Goal: Task Accomplishment & Management: Use online tool/utility

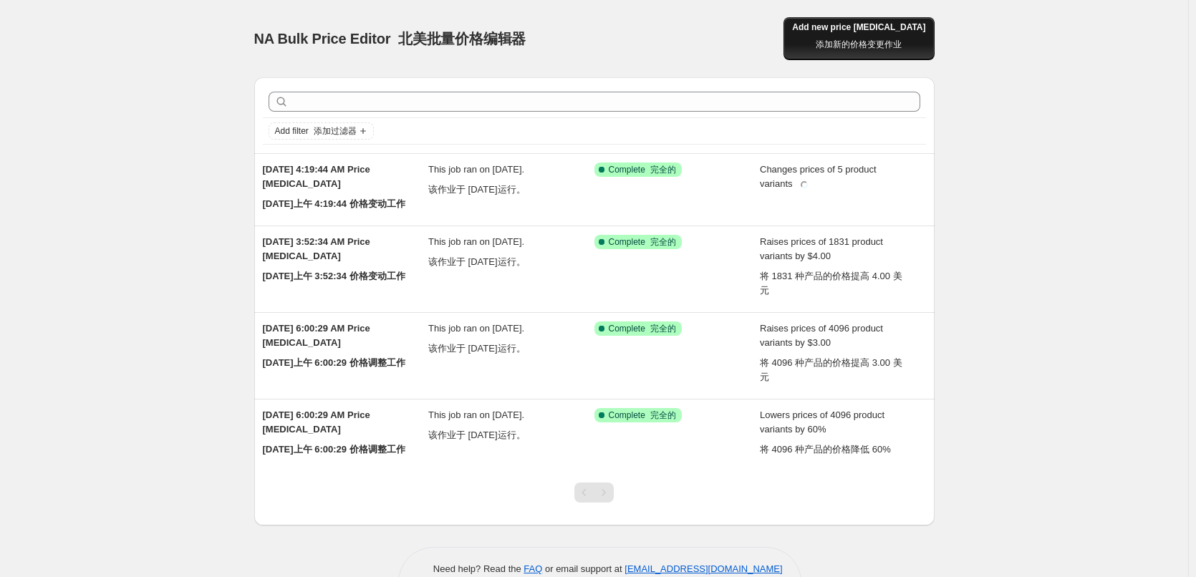
click at [873, 40] on font "添加新的价格变更作业" at bounding box center [859, 44] width 86 height 10
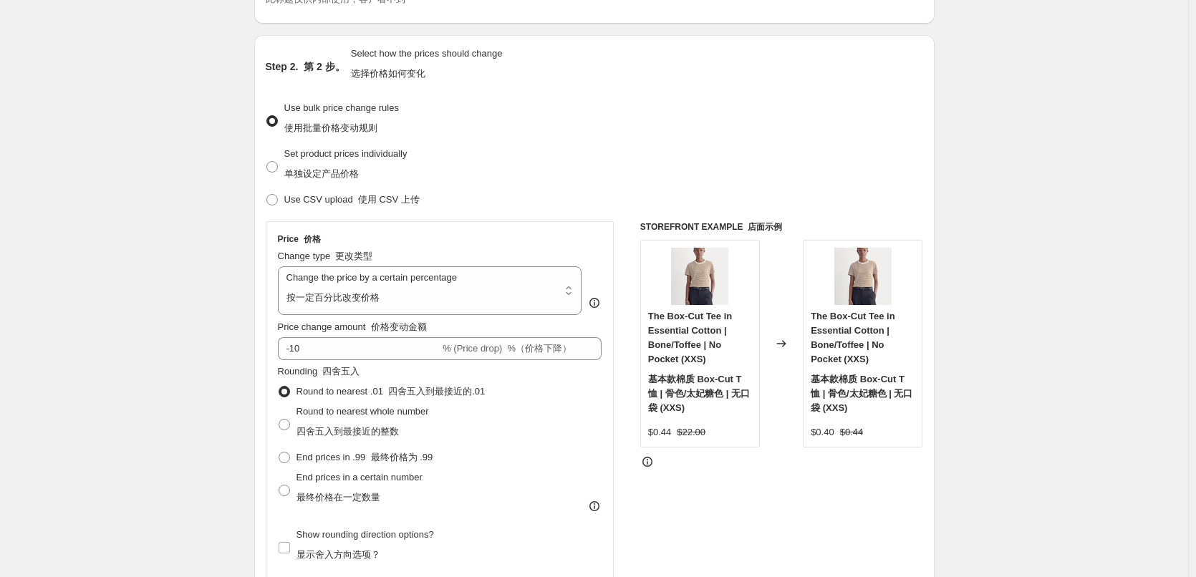
scroll to position [215, 0]
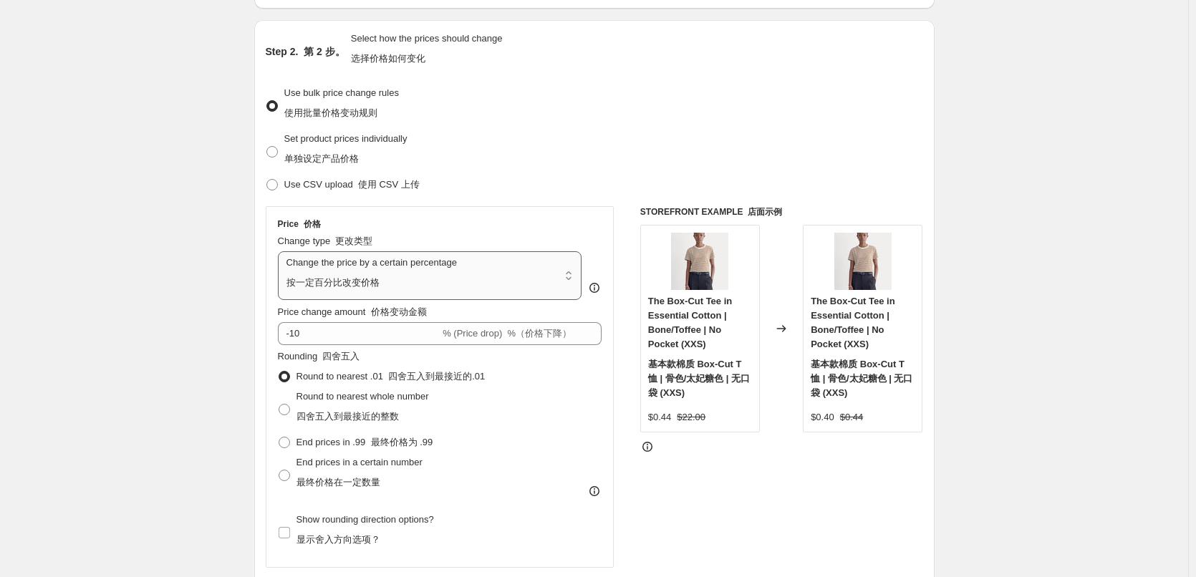
drag, startPoint x: 432, startPoint y: 283, endPoint x: 403, endPoint y: 298, distance: 32.4
click at [432, 283] on select "Change the price to a certain amount Change the price by a certain amount Chang…" at bounding box center [430, 275] width 304 height 49
select select "to"
click at [281, 251] on select "Change the price to a certain amount Change the price by a certain amount Chang…" at bounding box center [430, 275] width 304 height 49
type input "80.00"
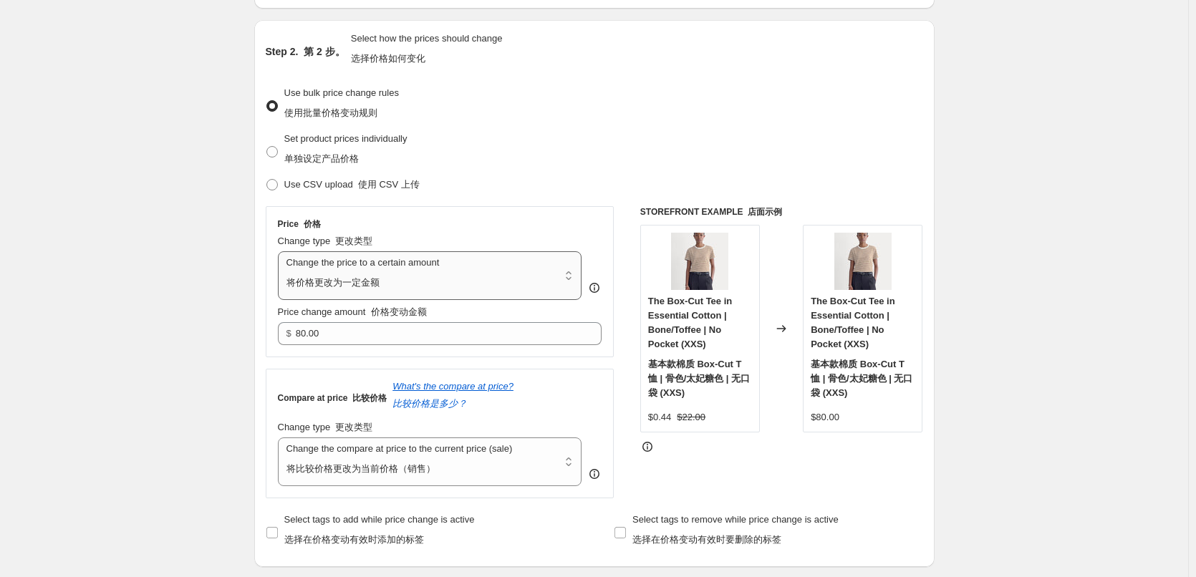
click at [432, 265] on select "Change the price to a certain amount Change the price by a certain amount Chang…" at bounding box center [430, 275] width 304 height 49
select select "percentage"
click at [281, 251] on select "Change the price to a certain amount Change the price by a certain amount Chang…" at bounding box center [430, 275] width 304 height 49
type input "-15"
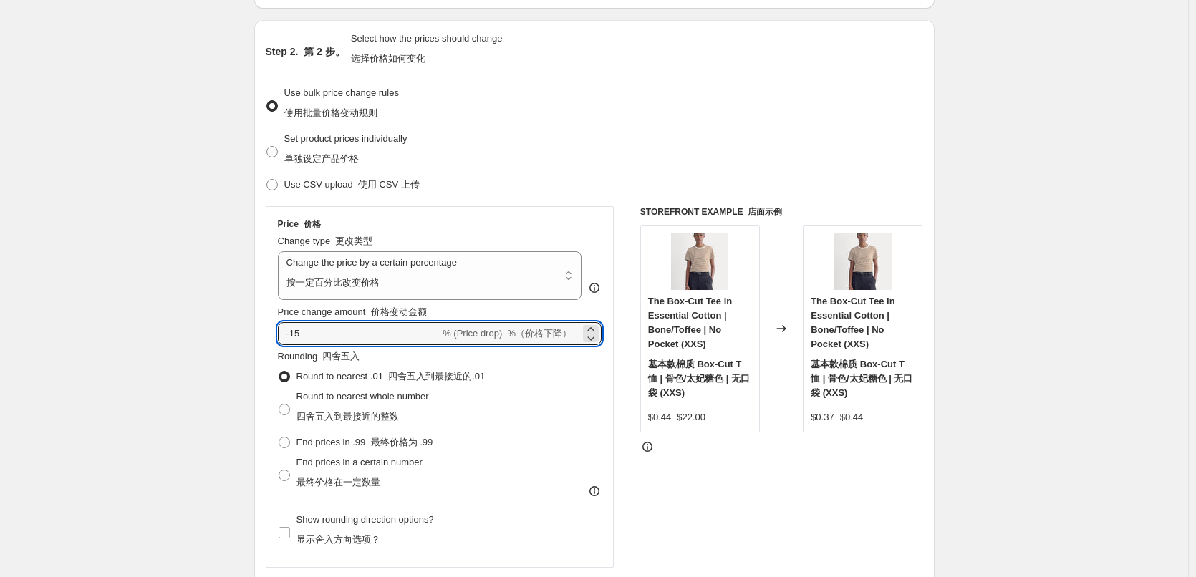
drag, startPoint x: 362, startPoint y: 336, endPoint x: 266, endPoint y: 333, distance: 96.0
click at [266, 333] on div "Step 2. 第 2 步。 Select how the prices should change 选择价格如何变化 Use bulk price chan…" at bounding box center [594, 399] width 680 height 758
click at [438, 284] on select "Change the price to a certain amount Change the price by a certain amount Chang…" at bounding box center [430, 275] width 304 height 49
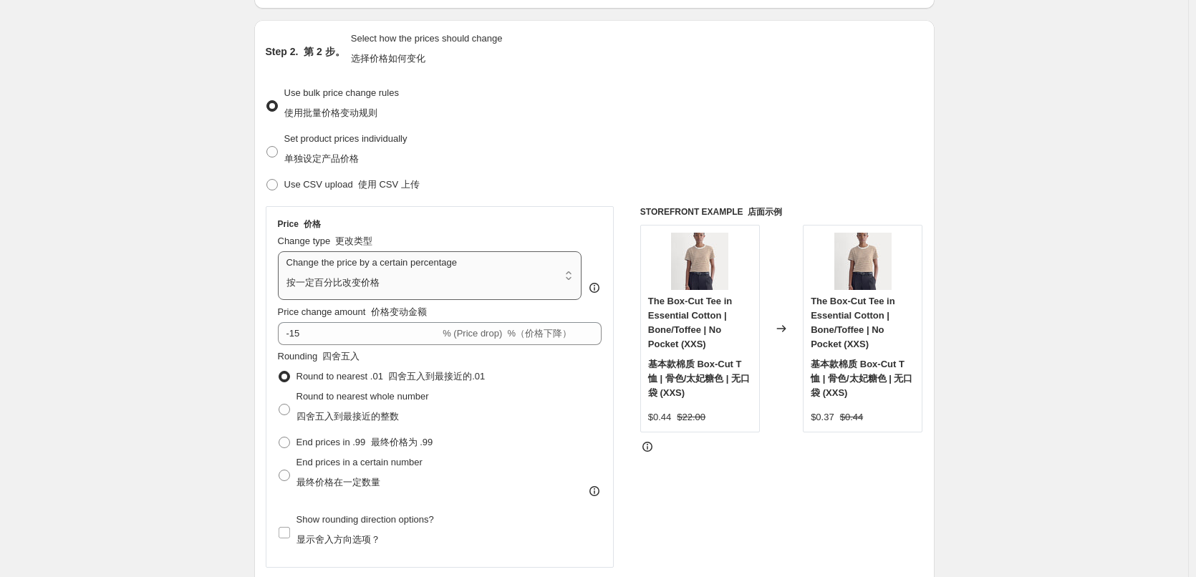
click at [281, 251] on select "Change the price to a certain amount Change the price by a certain amount Chang…" at bounding box center [430, 275] width 304 height 49
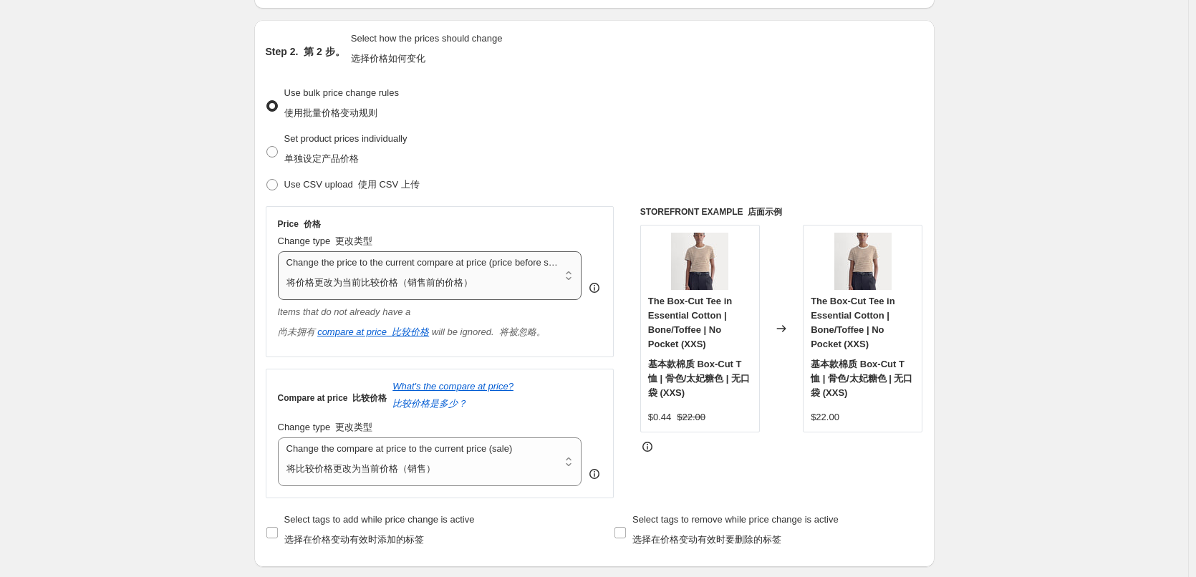
click at [421, 275] on select "Change the price to a certain amount Change the price by a certain amount Chang…" at bounding box center [430, 275] width 304 height 49
click at [281, 251] on select "Change the price to a certain amount Change the price by a certain amount Chang…" at bounding box center [430, 275] width 304 height 49
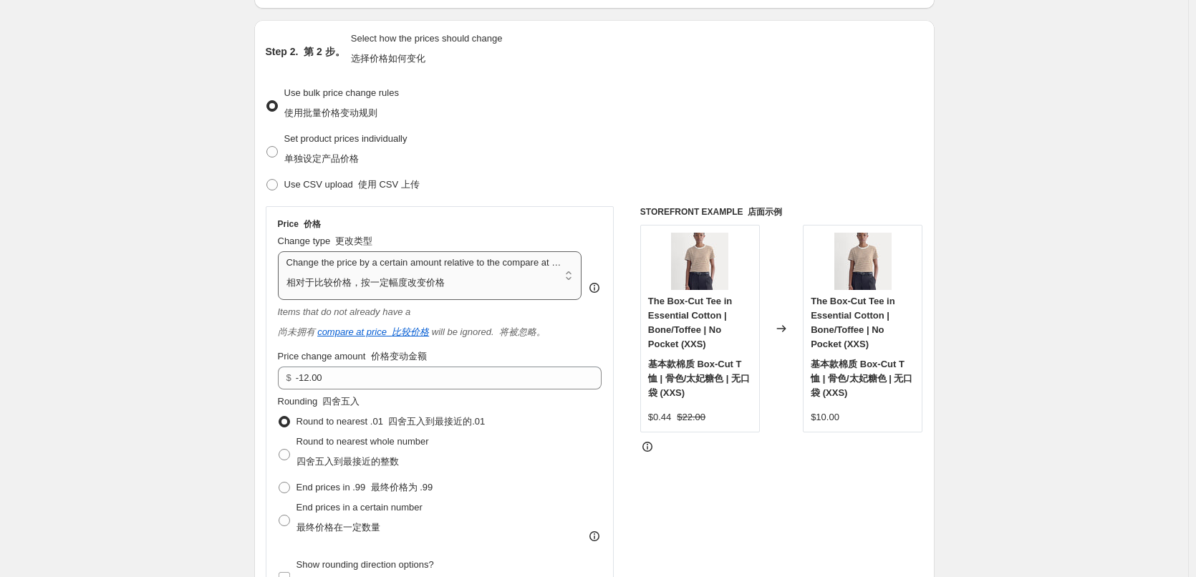
click at [391, 288] on select "Change the price to a certain amount Change the price by a certain amount Chang…" at bounding box center [430, 275] width 304 height 49
click at [416, 264] on select "Change the price to a certain amount Change the price by a certain amount Chang…" at bounding box center [430, 275] width 304 height 49
select select "by"
click at [281, 251] on select "Change the price to a certain amount Change the price by a certain amount Chang…" at bounding box center [430, 275] width 304 height 49
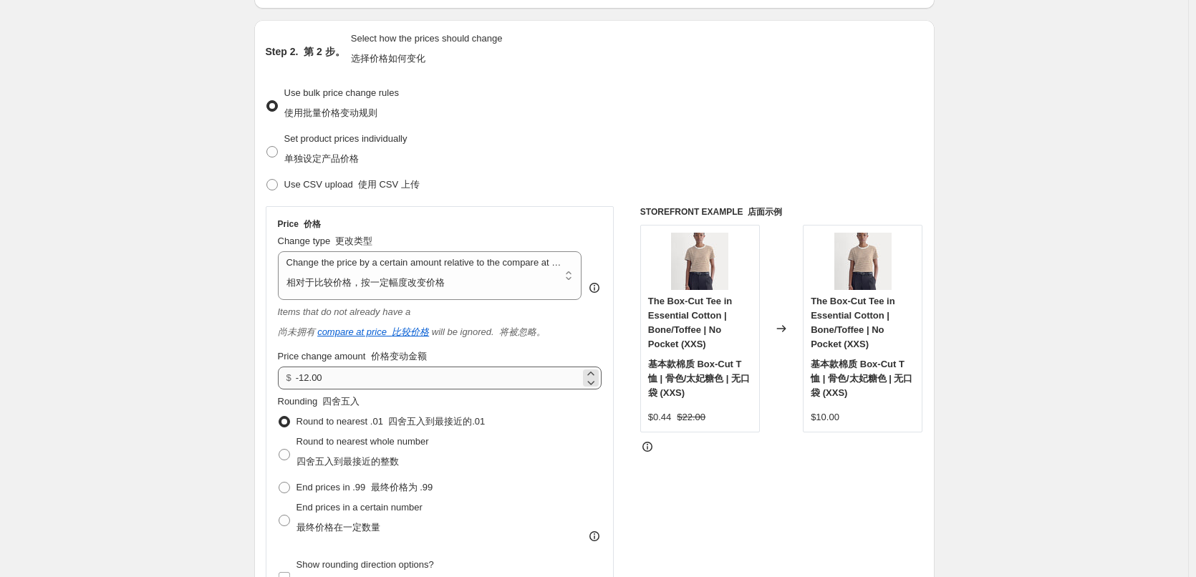
type input "-10.00"
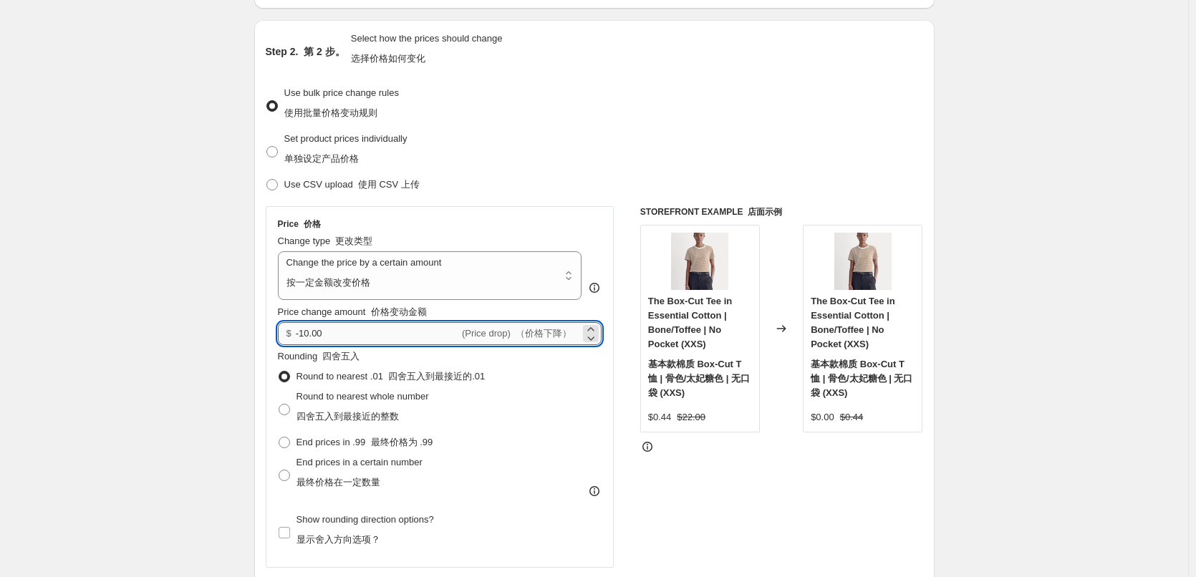
drag, startPoint x: 314, startPoint y: 344, endPoint x: 337, endPoint y: 340, distance: 23.2
click at [274, 346] on div "Price 价格 Change type 更改类型 Change the price to a certain amount Change the price…" at bounding box center [440, 387] width 349 height 362
drag, startPoint x: 332, startPoint y: 332, endPoint x: 266, endPoint y: 334, distance: 65.9
click at [266, 334] on div "Step 2. 第 2 步。 Select how the prices should change 选择价格如何变化 Use bulk price chan…" at bounding box center [594, 399] width 680 height 758
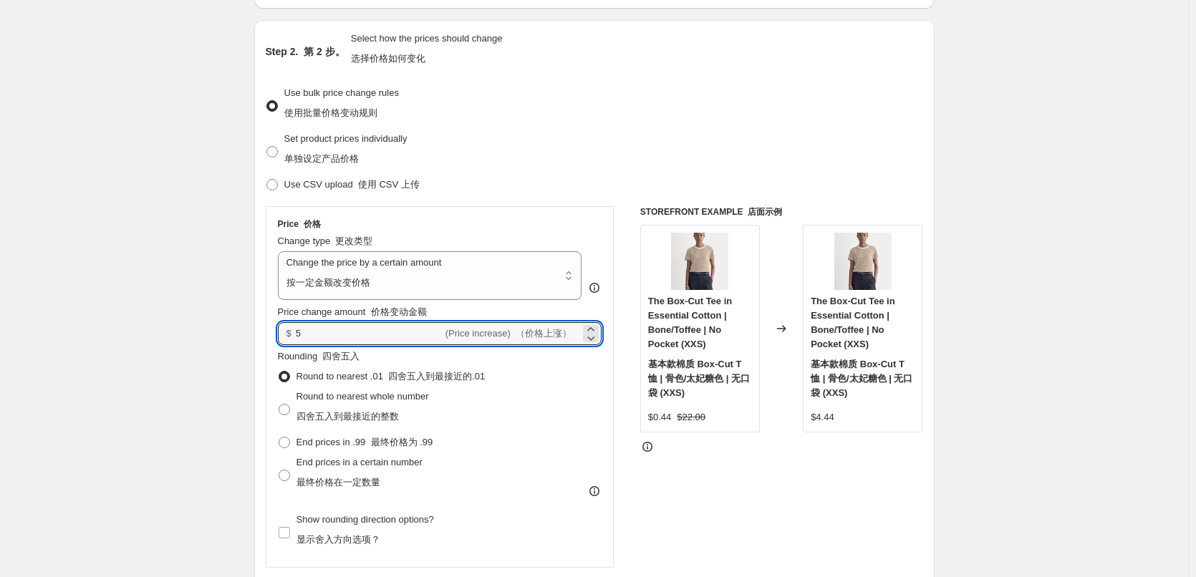
type input "5.00"
click at [758, 463] on div "STOREFRONT EXAMPLE 店面示例 The Box-Cut Tee in Essential Cotton | Bone/Toffee | No …" at bounding box center [781, 457] width 283 height 503
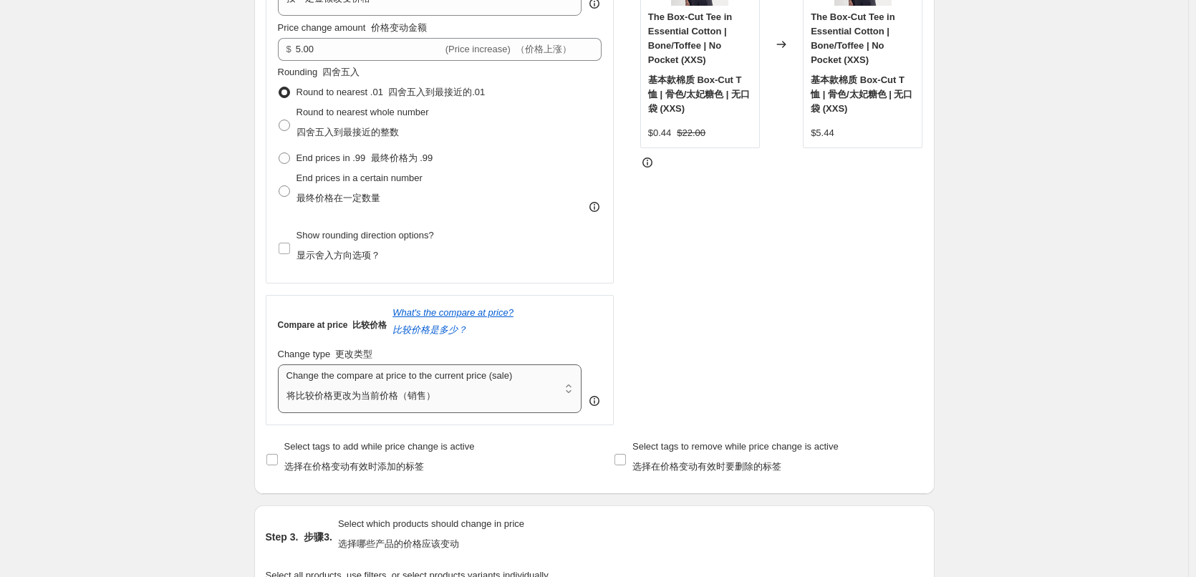
scroll to position [501, 0]
click at [383, 159] on font "最终价格为 .99" at bounding box center [402, 155] width 62 height 11
click at [279, 151] on input "End prices in .99 最终价格为 .99" at bounding box center [279, 150] width 1 height 1
radio input "true"
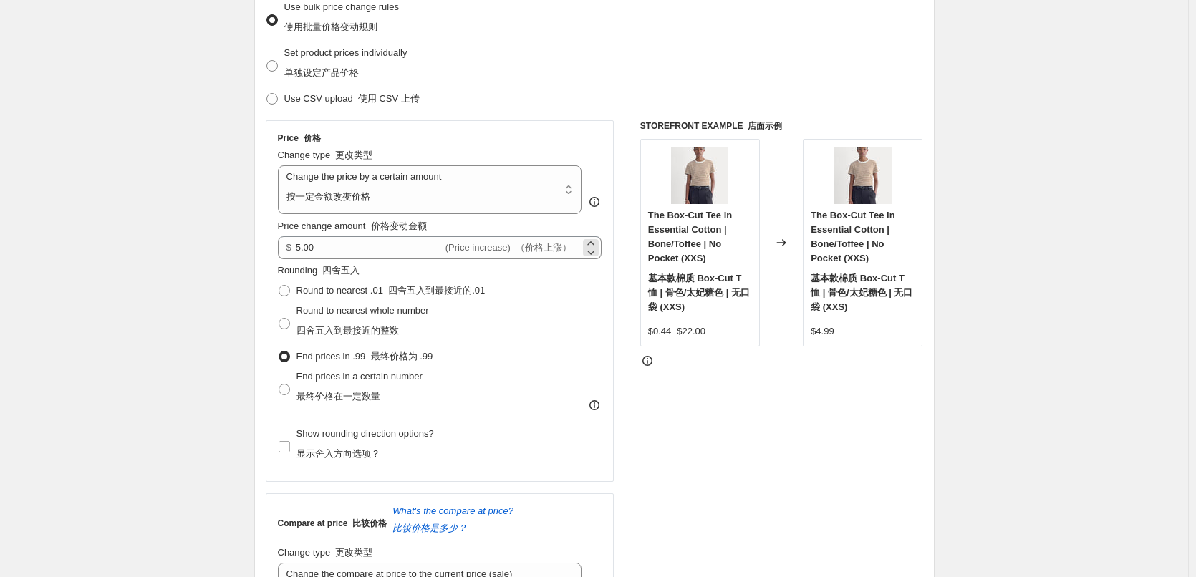
scroll to position [286, 0]
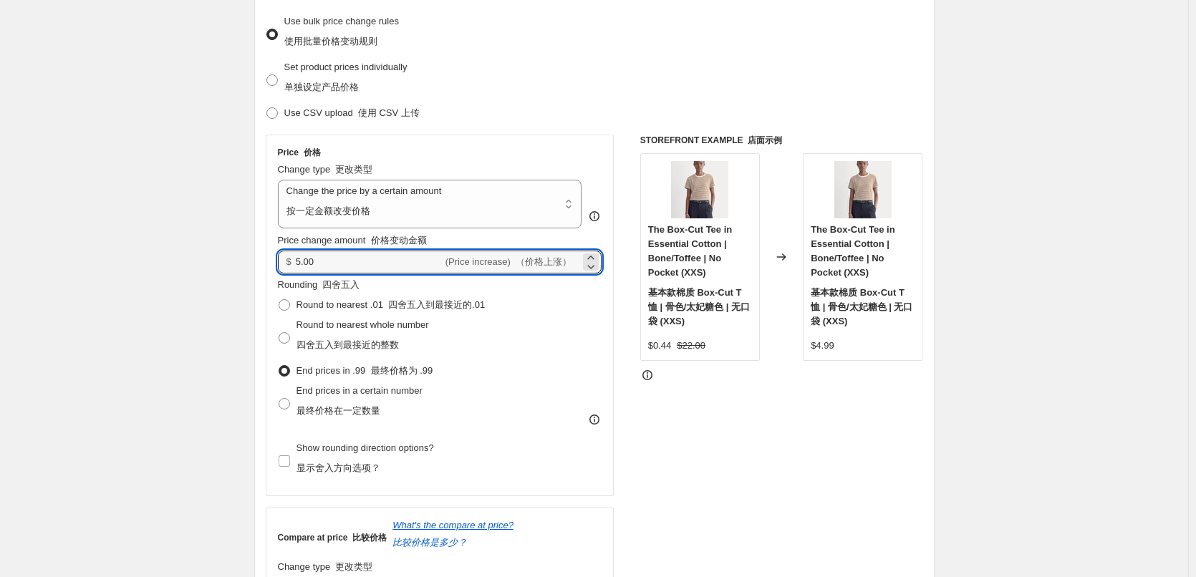
drag, startPoint x: 337, startPoint y: 267, endPoint x: 267, endPoint y: 267, distance: 70.2
click at [259, 267] on div "Step 2. 第 2 步。 Select how the prices should change 选择价格如何变化 Use bulk price chan…" at bounding box center [594, 327] width 680 height 758
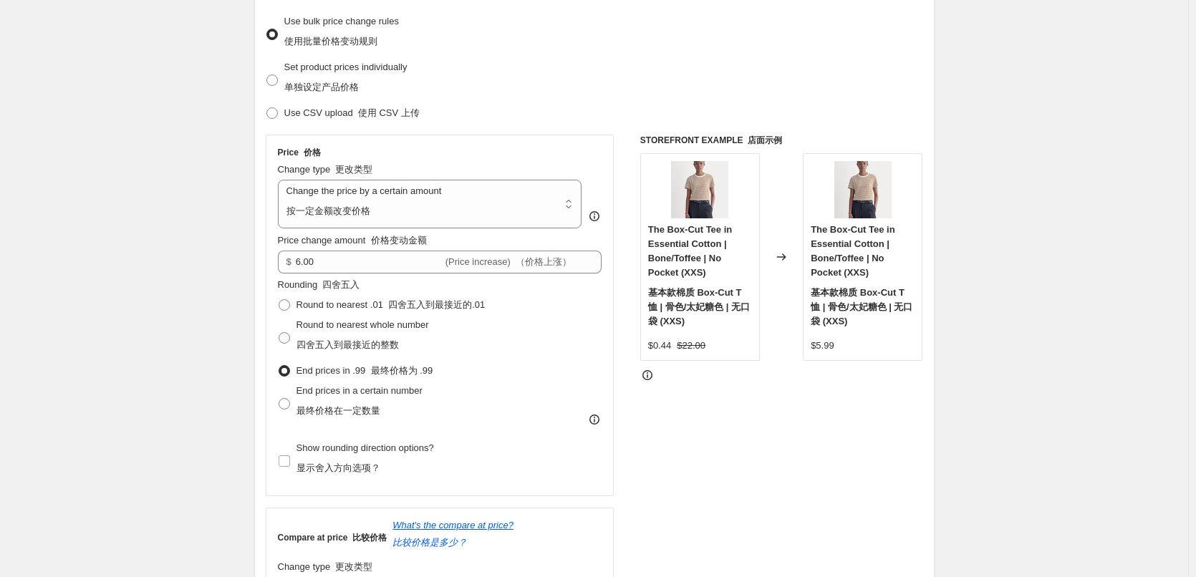
click at [730, 425] on div "STOREFRONT EXAMPLE 店面示例 The Box-Cut Tee in Essential Cotton | Bone/Toffee | No …" at bounding box center [781, 386] width 283 height 503
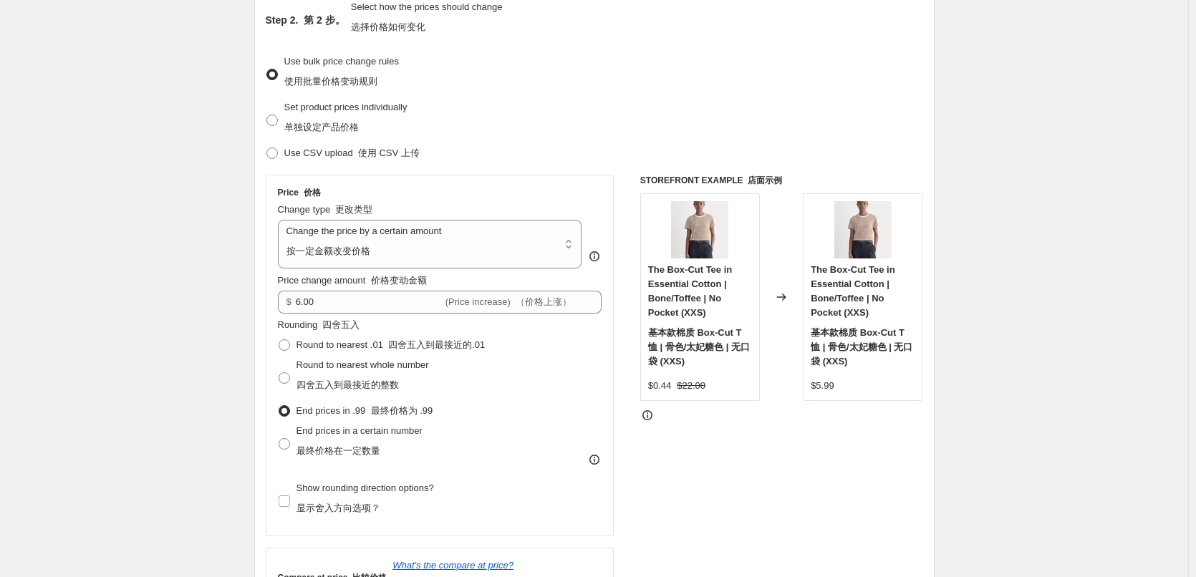
scroll to position [143, 0]
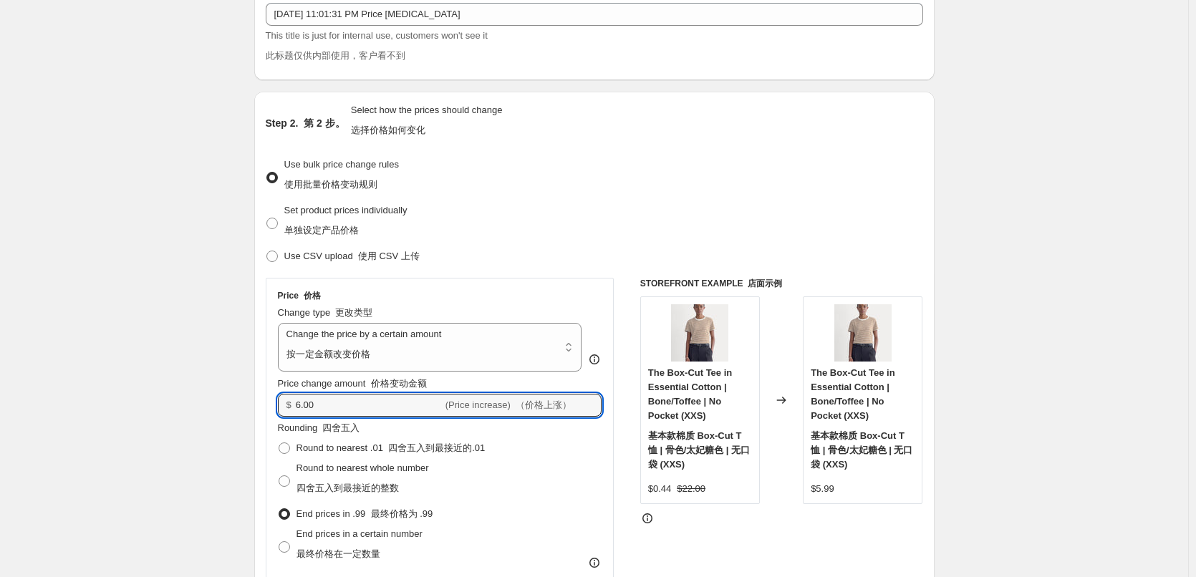
click at [269, 404] on div "Price 价格 Change type 更改类型 Change the price to a certain amount Change the price…" at bounding box center [440, 459] width 349 height 362
type input "5.00"
click at [742, 544] on div "STOREFRONT EXAMPLE 店面示例 The Box-Cut Tee in Essential Cotton | Bone/Toffee | No …" at bounding box center [781, 529] width 283 height 503
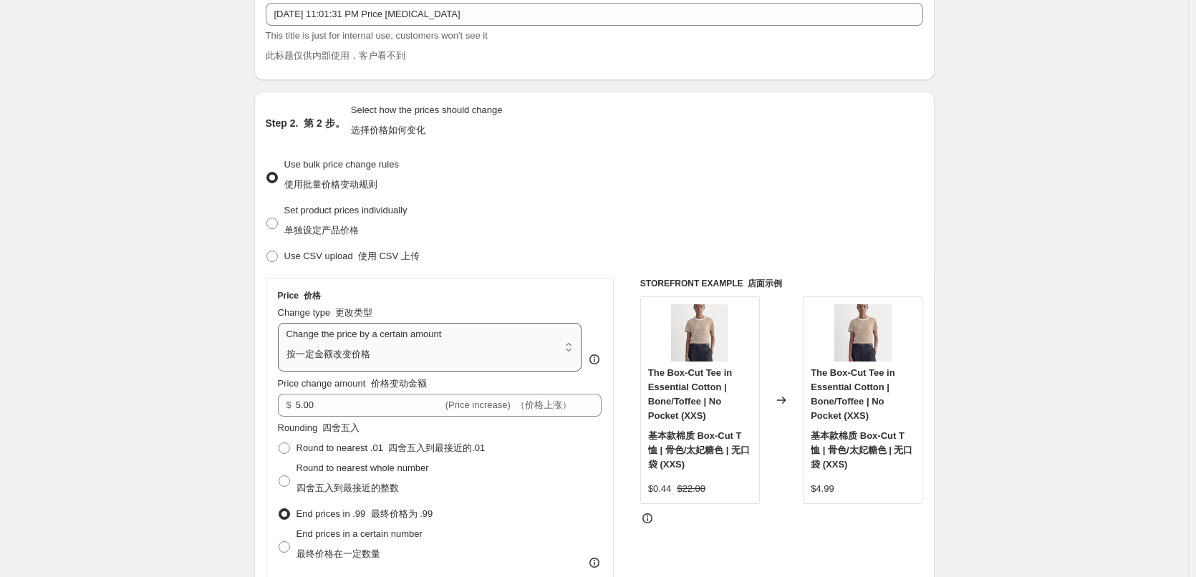
click at [455, 336] on select "Change the price to a certain amount Change the price by a certain amount Chang…" at bounding box center [430, 347] width 304 height 49
select select "percentage"
click at [281, 323] on select "Change the price to a certain amount Change the price by a certain amount Chang…" at bounding box center [430, 347] width 304 height 49
type input "-15"
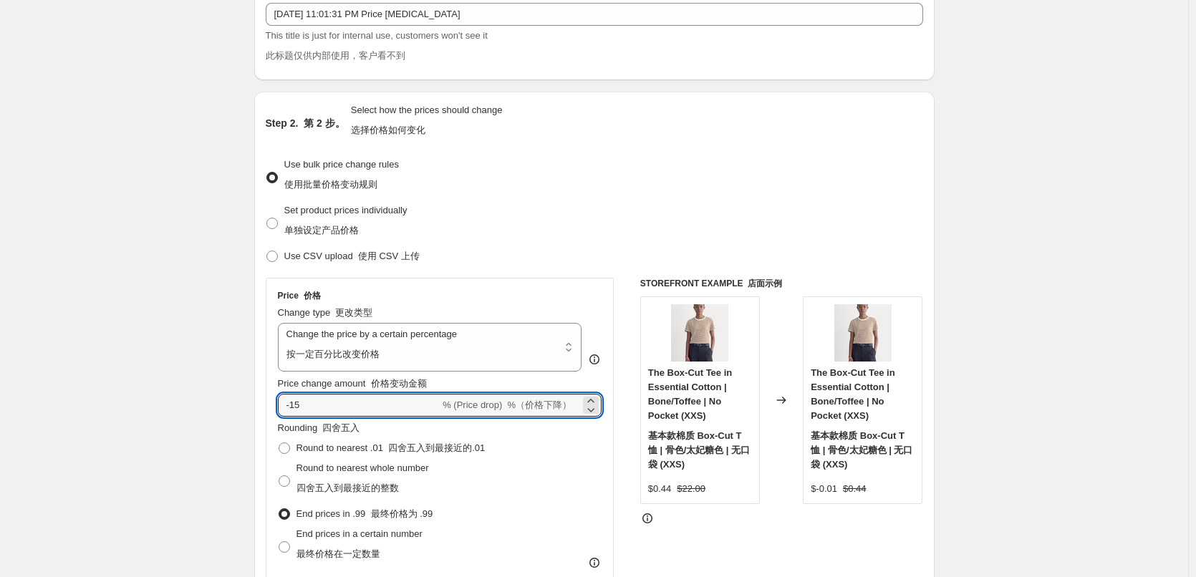
drag, startPoint x: 331, startPoint y: 397, endPoint x: 265, endPoint y: 405, distance: 66.3
click at [265, 405] on div "Step 2. 第 2 步。 Select how the prices should change 选择价格如何变化 Use bulk price chan…" at bounding box center [594, 471] width 680 height 758
type input "0"
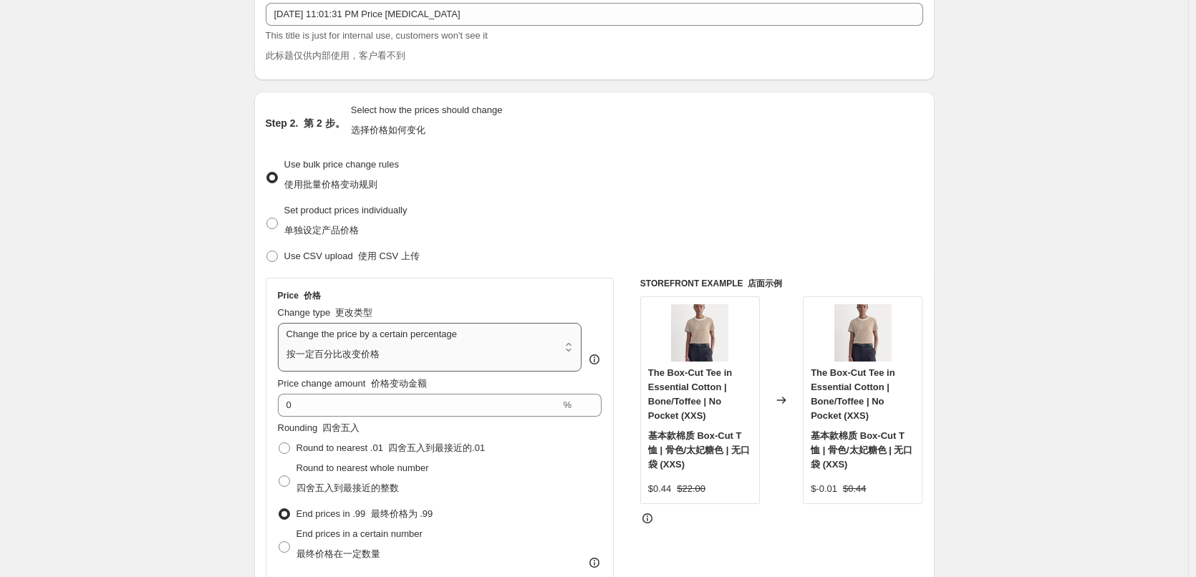
drag, startPoint x: 489, startPoint y: 365, endPoint x: 483, endPoint y: 370, distance: 8.2
click at [489, 365] on select "Change the price to a certain amount Change the price by a certain amount Chang…" at bounding box center [430, 347] width 304 height 49
click at [281, 323] on select "Change the price to a certain amount Change the price by a certain amount Chang…" at bounding box center [430, 347] width 304 height 49
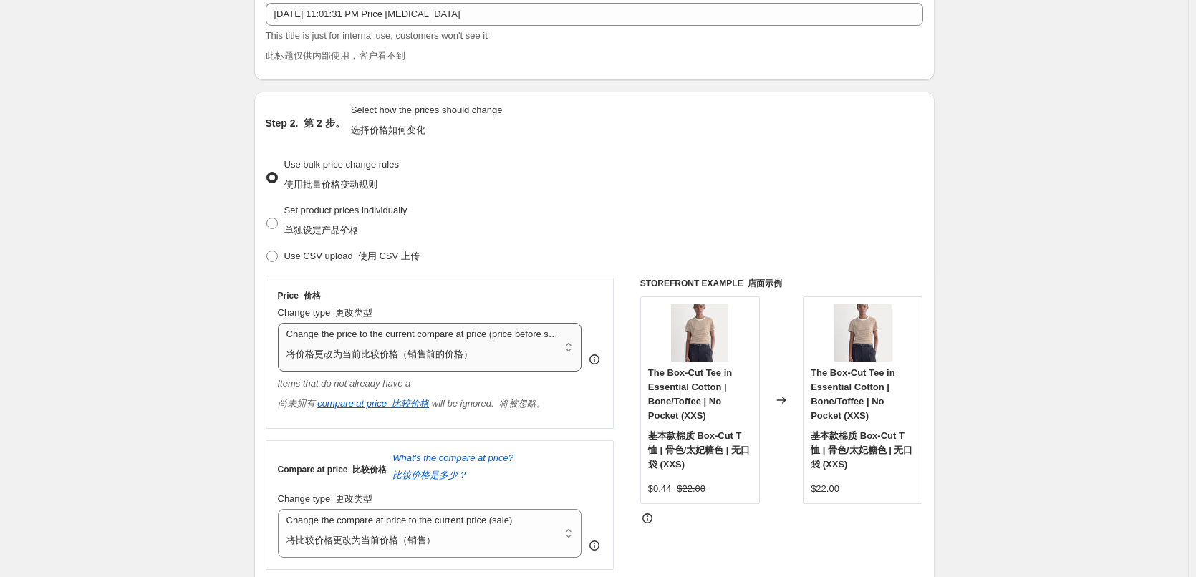
click at [436, 368] on select "Change the price to a certain amount Change the price by a certain amount Chang…" at bounding box center [430, 347] width 304 height 49
select select "by"
click at [281, 323] on select "Change the price to a certain amount Change the price by a certain amount Chang…" at bounding box center [430, 347] width 304 height 49
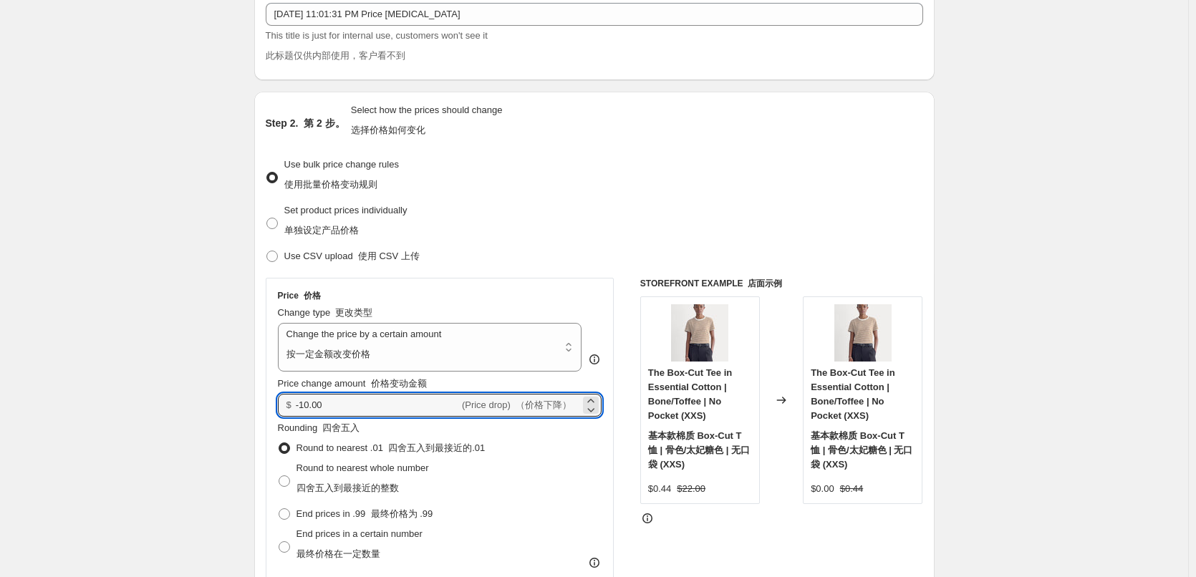
drag, startPoint x: 370, startPoint y: 405, endPoint x: 291, endPoint y: 410, distance: 78.2
click at [291, 410] on div "$ -10.00 (Price drop) （价格下降）" at bounding box center [440, 405] width 324 height 23
type input "3"
type input "2.00"
click at [781, 529] on div "STOREFRONT EXAMPLE 店面示例 The Box-Cut Tee in Essential Cotton | Bone/Toffee | No …" at bounding box center [781, 529] width 283 height 503
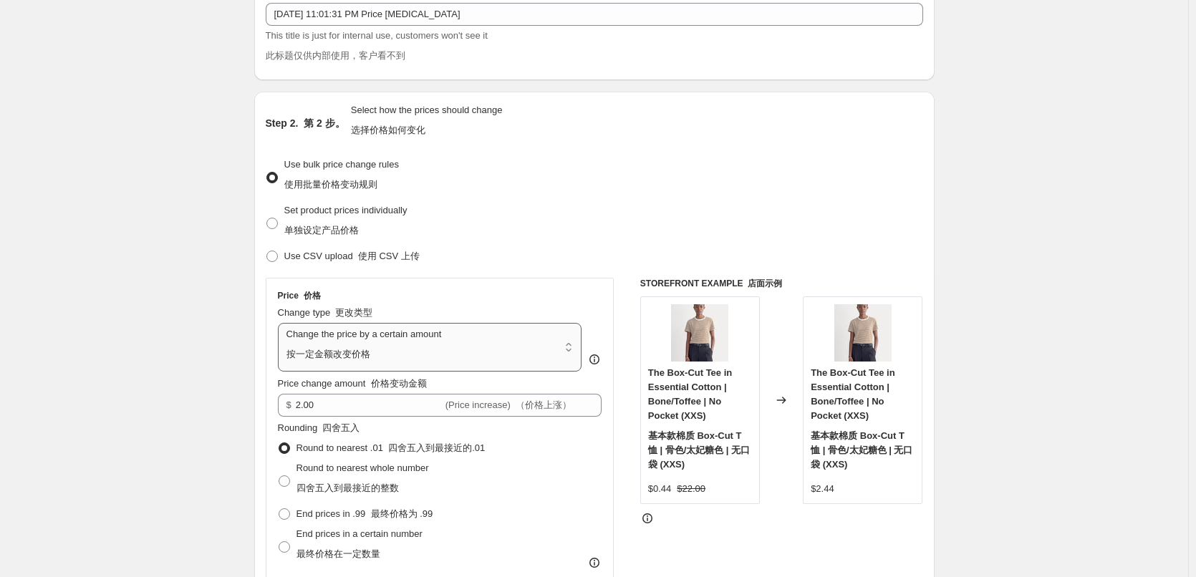
click at [501, 341] on select "Change the price to a certain amount Change the price by a certain amount Chang…" at bounding box center [430, 347] width 304 height 49
select select "bcap"
click at [281, 323] on select "Change the price to a certain amount Change the price by a certain amount Chang…" at bounding box center [430, 347] width 304 height 49
type input "-12.00"
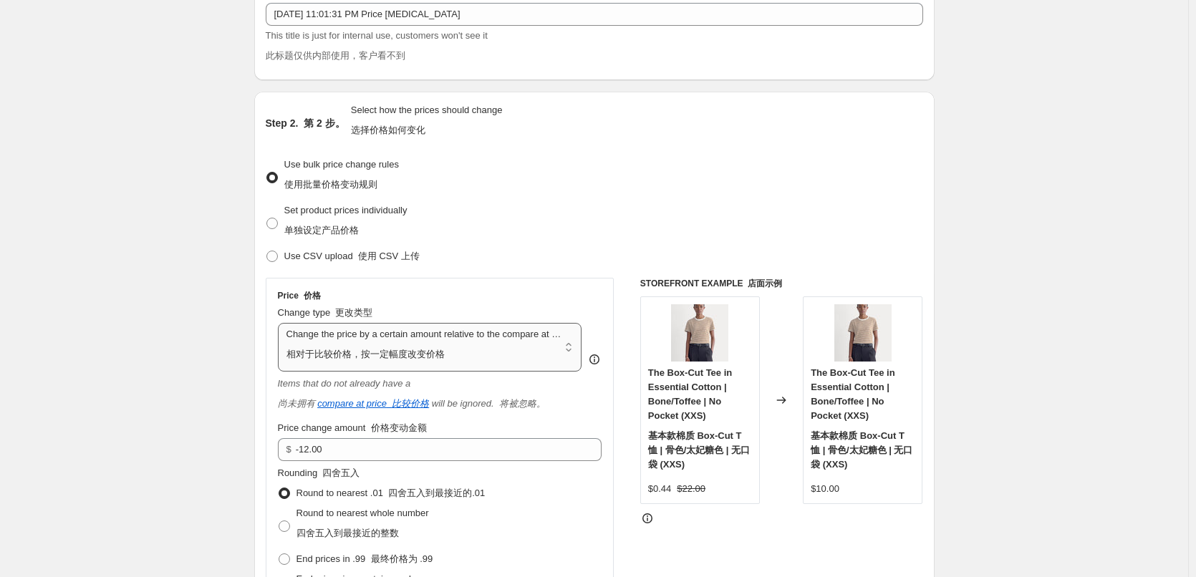
drag, startPoint x: 453, startPoint y: 346, endPoint x: 450, endPoint y: 360, distance: 13.8
click at [453, 346] on select "Change the price to a certain amount Change the price by a certain amount Chang…" at bounding box center [430, 347] width 304 height 49
select select "percentage"
click at [281, 323] on select "Change the price to a certain amount Change the price by a certain amount Chang…" at bounding box center [430, 347] width 304 height 49
type input "-15"
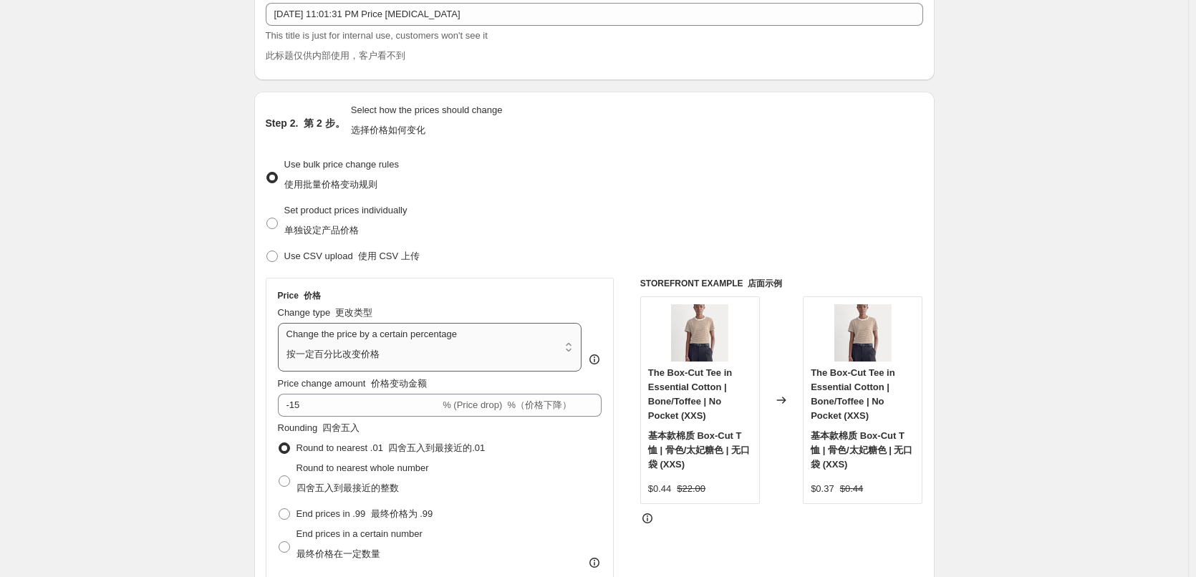
click at [468, 340] on select "Change the price to a certain amount Change the price by a certain amount Chang…" at bounding box center [430, 347] width 304 height 49
click at [281, 323] on select "Change the price to a certain amount Change the price by a certain amount Chang…" at bounding box center [430, 347] width 304 height 49
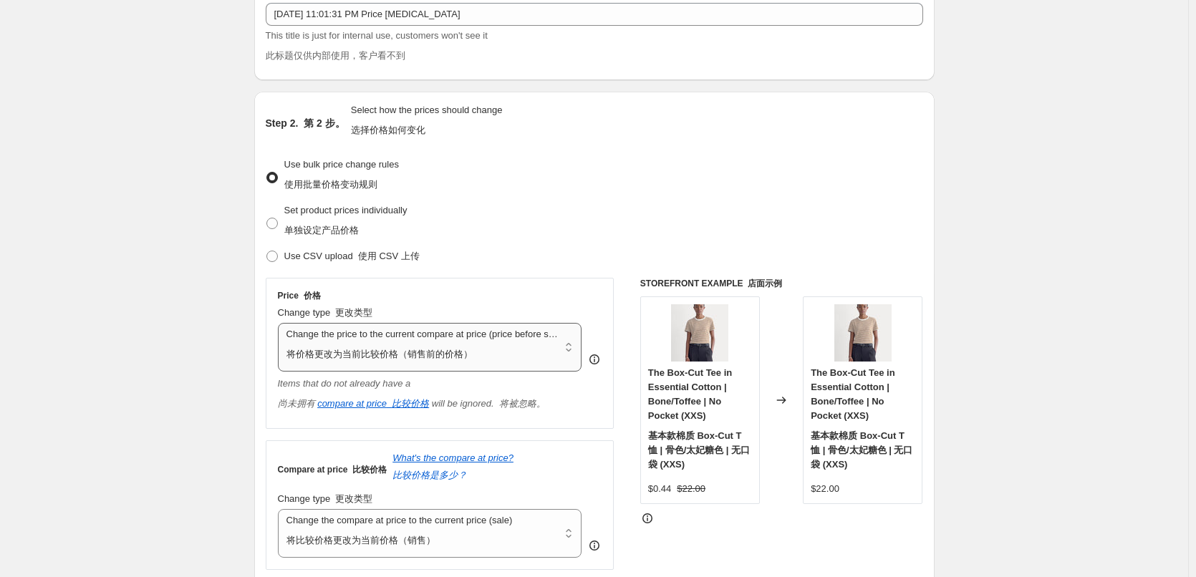
click at [445, 352] on select "Change the price to a certain amount Change the price by a certain amount Chang…" at bounding box center [430, 347] width 304 height 49
select select "by"
click at [281, 323] on select "Change the price to a certain amount Change the price by a certain amount Chang…" at bounding box center [430, 347] width 304 height 49
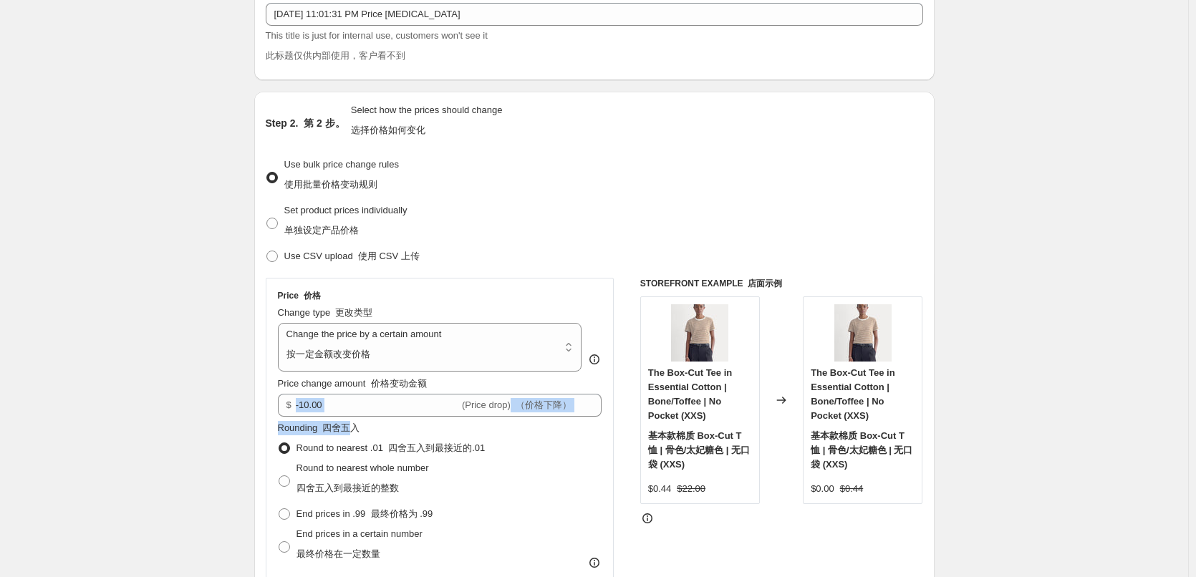
drag, startPoint x: 354, startPoint y: 418, endPoint x: 271, endPoint y: 415, distance: 82.4
click at [267, 415] on div "Step 2. 第 2 步。 Select how the prices should change 选择价格如何变化 Use bulk price chan…" at bounding box center [594, 471] width 680 height 758
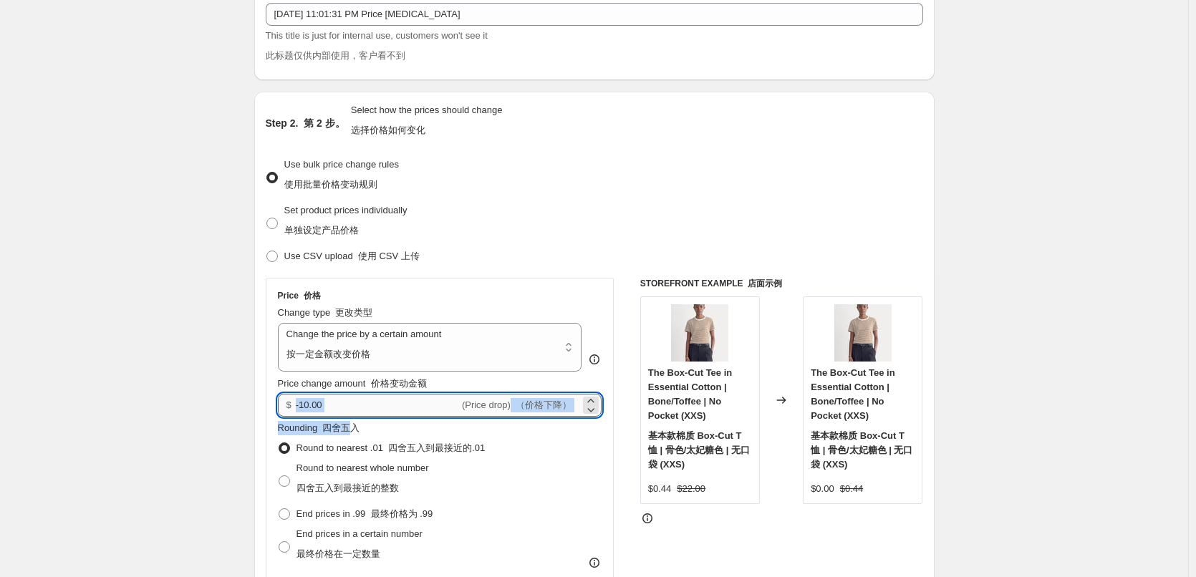
click at [341, 411] on input "-10.00" at bounding box center [377, 405] width 163 height 23
drag, startPoint x: 362, startPoint y: 408, endPoint x: 256, endPoint y: 416, distance: 105.6
type input "5.00"
drag, startPoint x: 818, startPoint y: 533, endPoint x: 799, endPoint y: 536, distance: 18.8
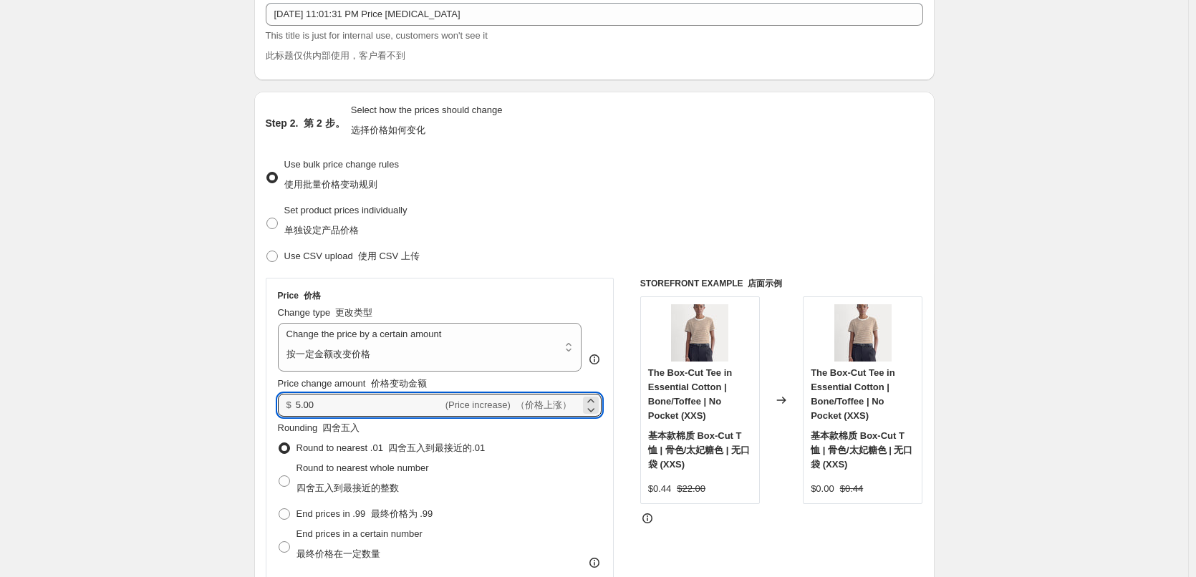
click at [817, 533] on div "STOREFRONT EXAMPLE 店面示例 The Box-Cut Tee in Essential Cotton | Bone/Toffee | No …" at bounding box center [781, 529] width 283 height 503
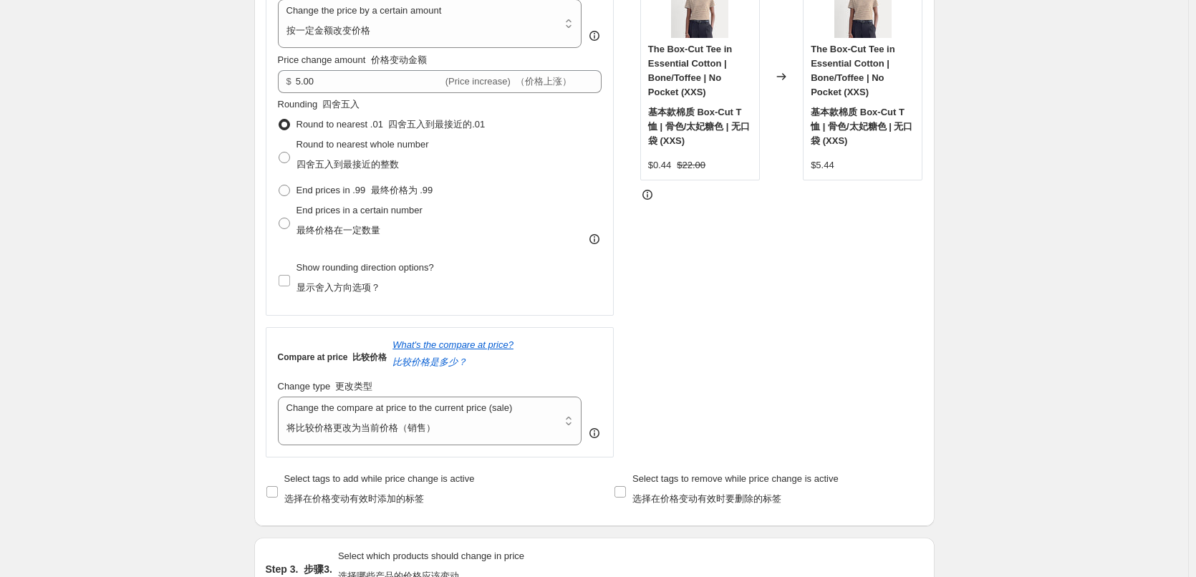
scroll to position [286, 0]
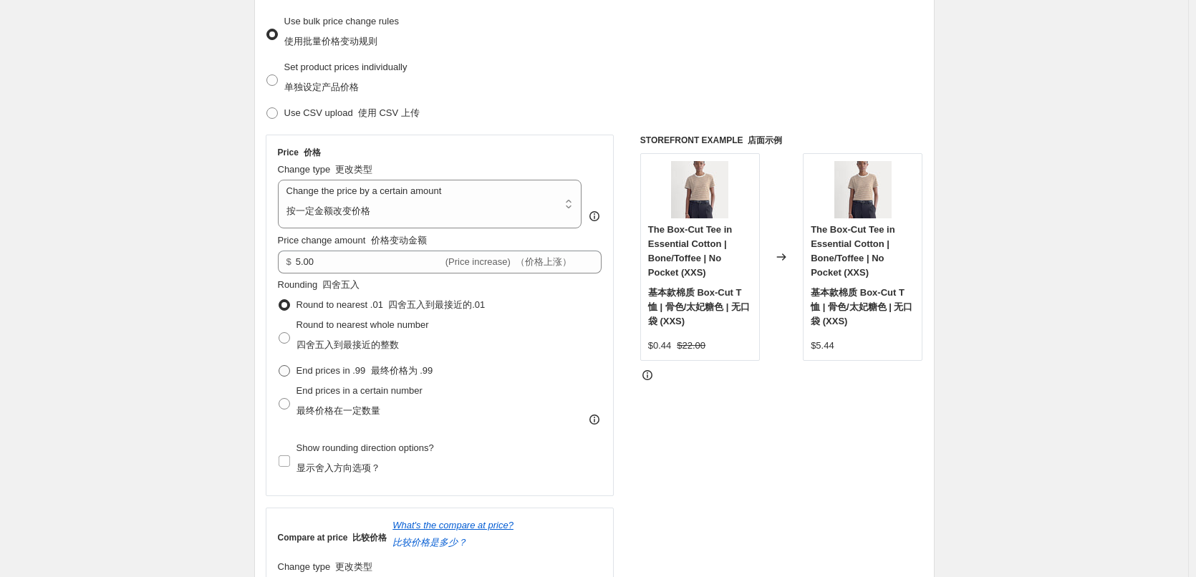
click at [411, 365] on span "End prices in .99 最终价格为 .99" at bounding box center [364, 371] width 137 height 14
click at [279, 365] on input "End prices in .99 最终价格为 .99" at bounding box center [279, 365] width 1 height 1
radio input "true"
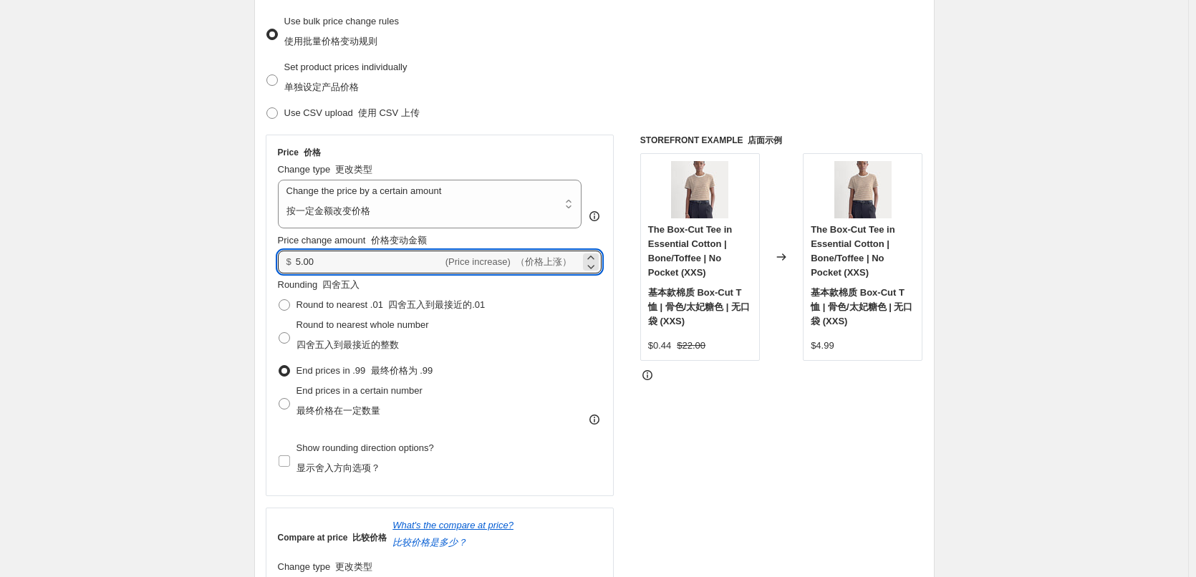
drag, startPoint x: 332, startPoint y: 260, endPoint x: 295, endPoint y: 260, distance: 36.5
click at [312, 260] on input "5.00" at bounding box center [369, 262] width 147 height 23
click at [331, 261] on input "5.00" at bounding box center [369, 262] width 147 height 23
drag, startPoint x: 338, startPoint y: 263, endPoint x: 293, endPoint y: 265, distance: 45.2
click at [293, 265] on div "$ 5.00 (Price increase) （价格上涨）" at bounding box center [440, 262] width 324 height 23
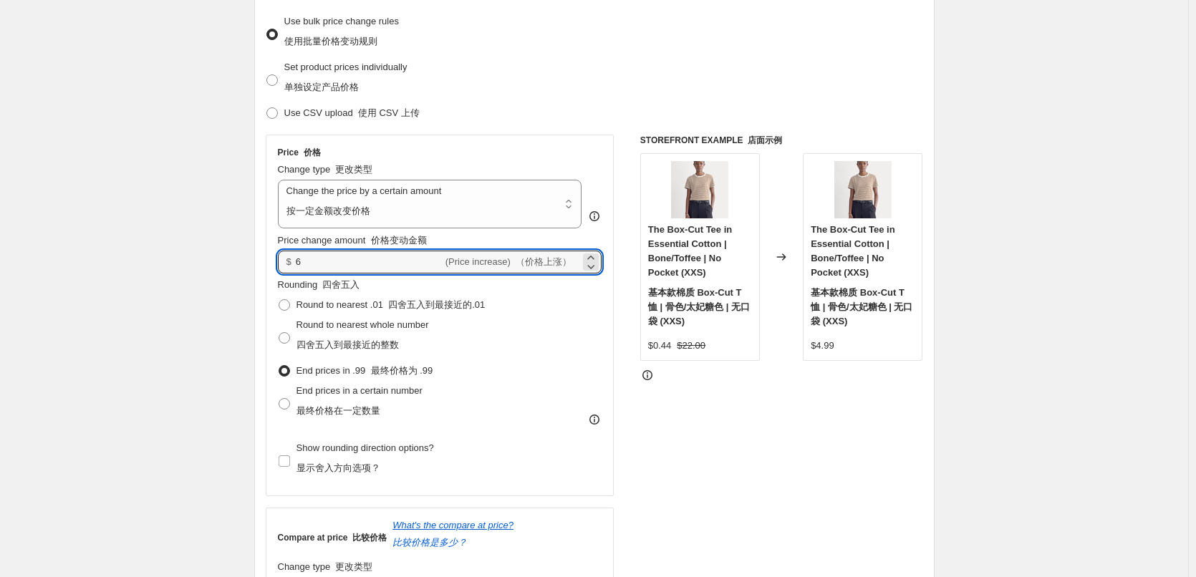
type input "6.00"
click at [762, 496] on div "STOREFRONT EXAMPLE 店面示例 The Box-Cut Tee in Essential Cotton | Bone/Toffee | No …" at bounding box center [781, 386] width 283 height 503
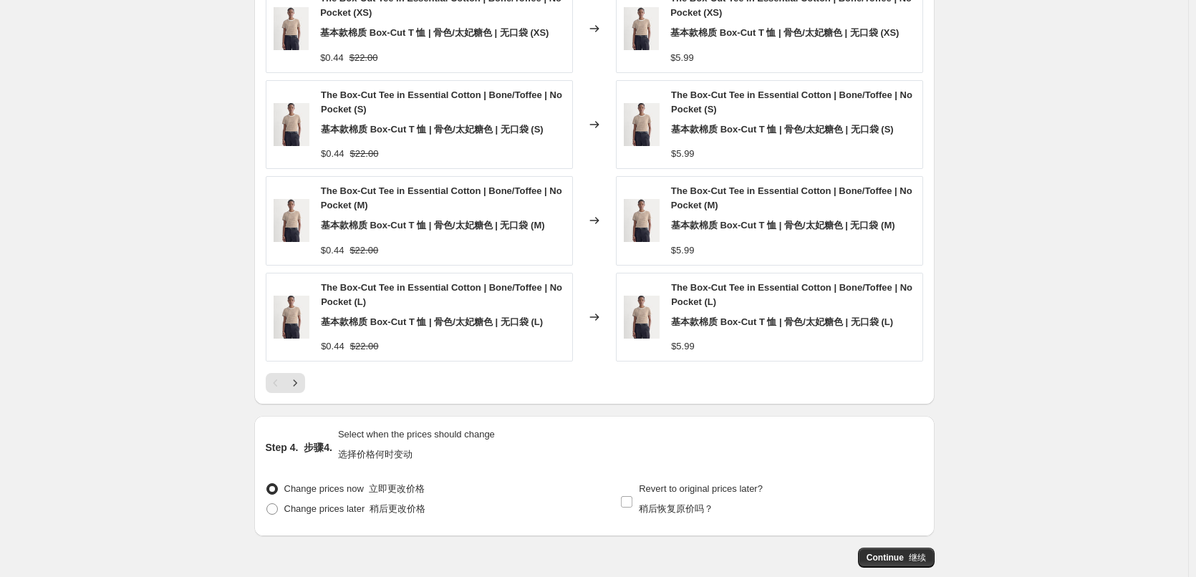
scroll to position [1528, 0]
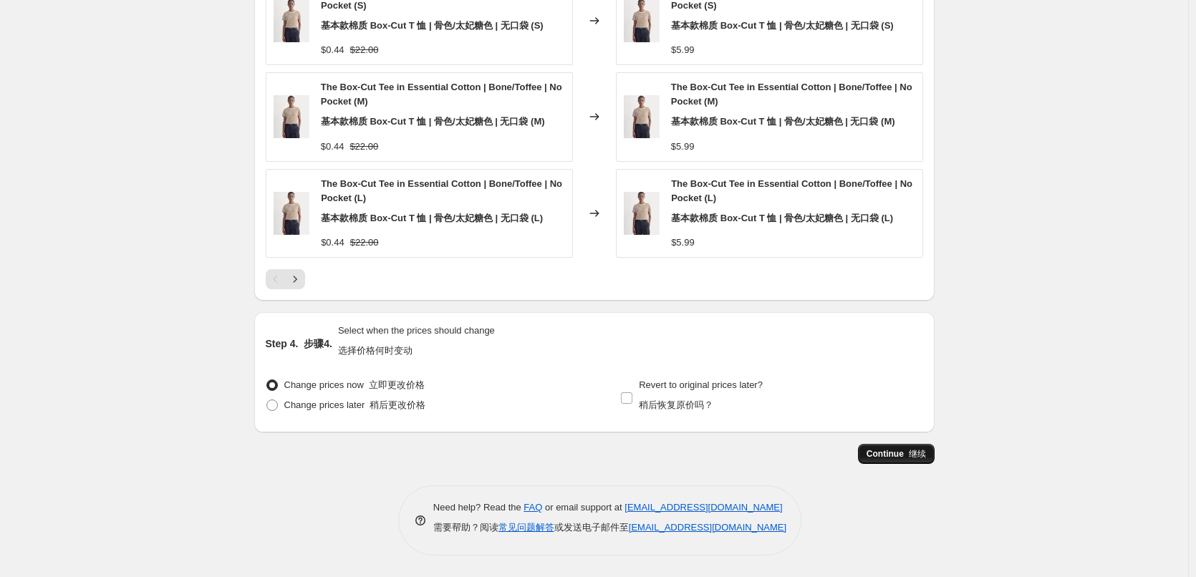
click at [907, 460] on button "Continue 继续" at bounding box center [896, 454] width 77 height 20
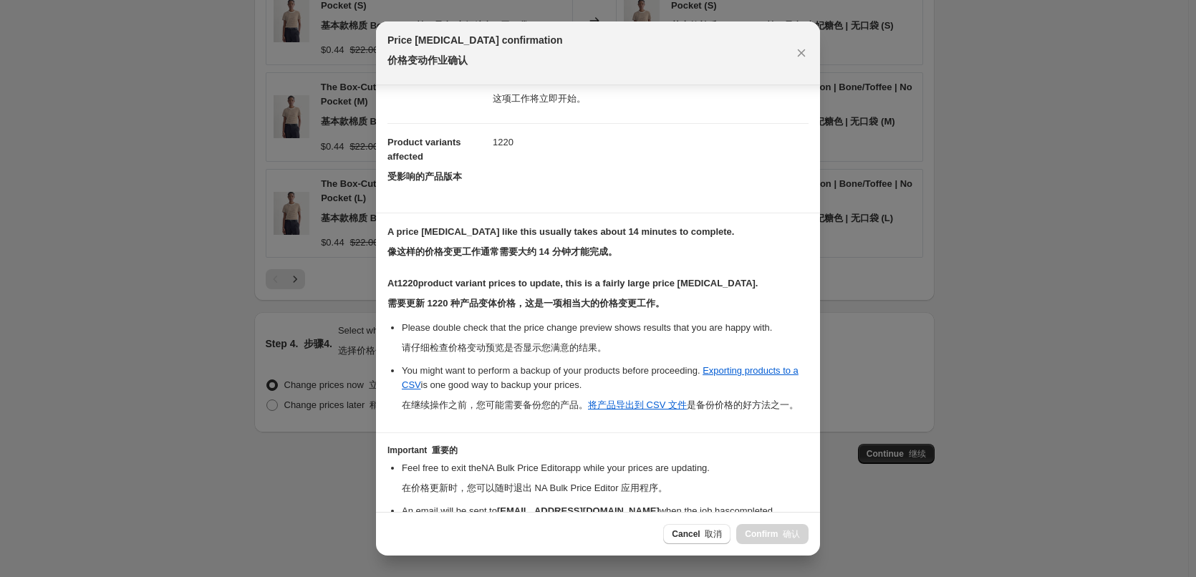
scroll to position [340, 0]
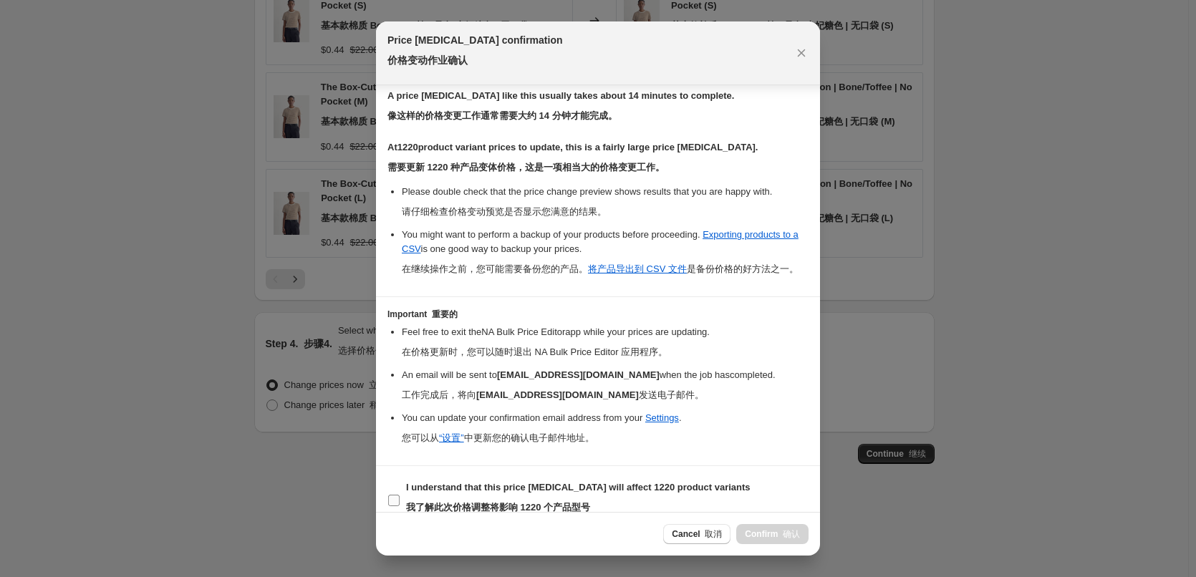
click at [402, 504] on label "I understand that this price change job will affect 1220 product variants 我了解此次…" at bounding box center [568, 501] width 363 height 46
click at [400, 504] on input "I understand that this price change job will affect 1220 product variants 我了解此次…" at bounding box center [393, 500] width 11 height 11
checkbox input "true"
drag, startPoint x: 773, startPoint y: 531, endPoint x: 508, endPoint y: 488, distance: 268.4
click at [774, 531] on span "Confirm 确认" at bounding box center [772, 534] width 55 height 11
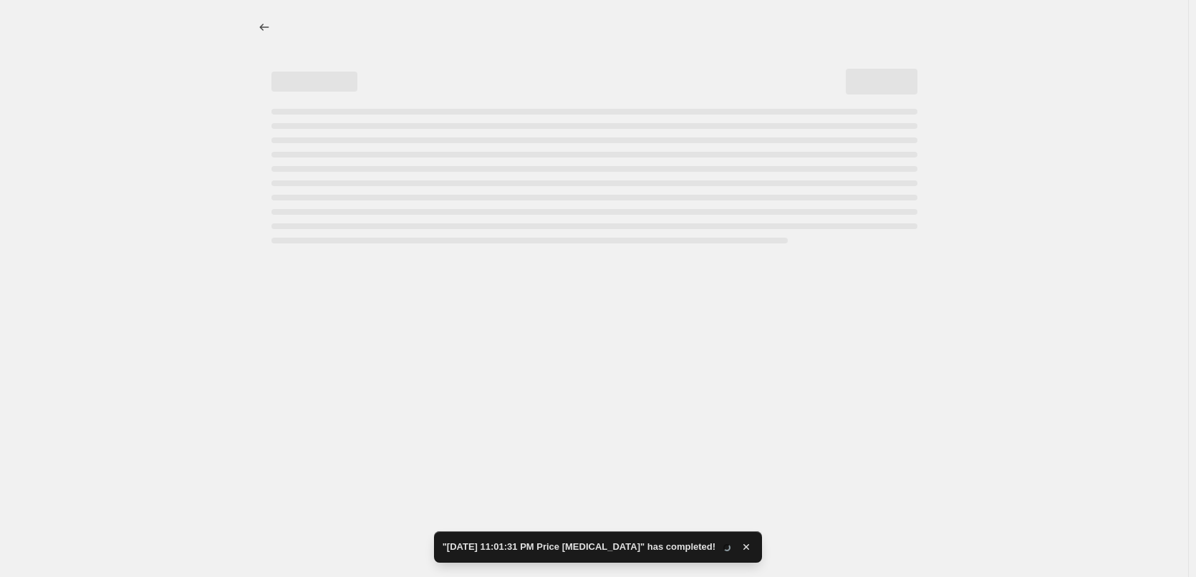
select select "by"
